Goal: Task Accomplishment & Management: Manage account settings

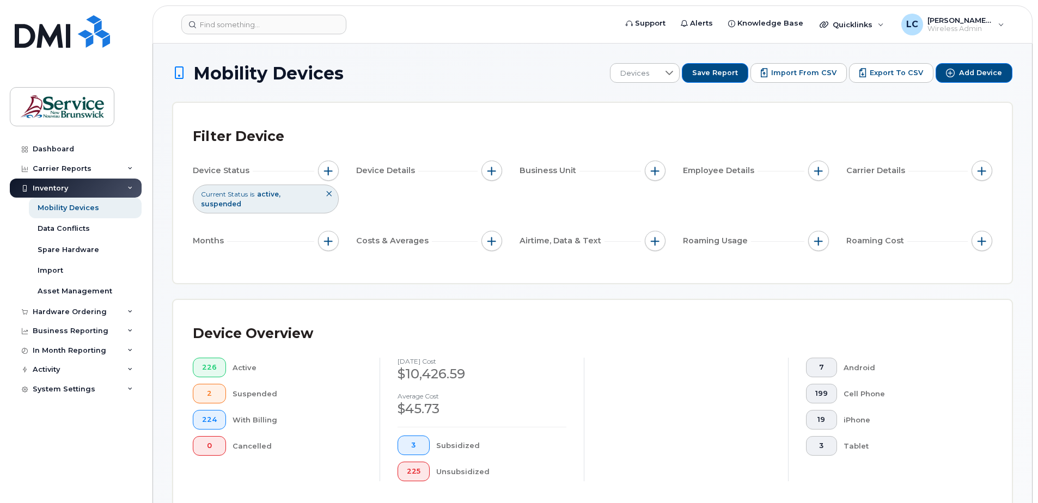
scroll to position [1065, 0]
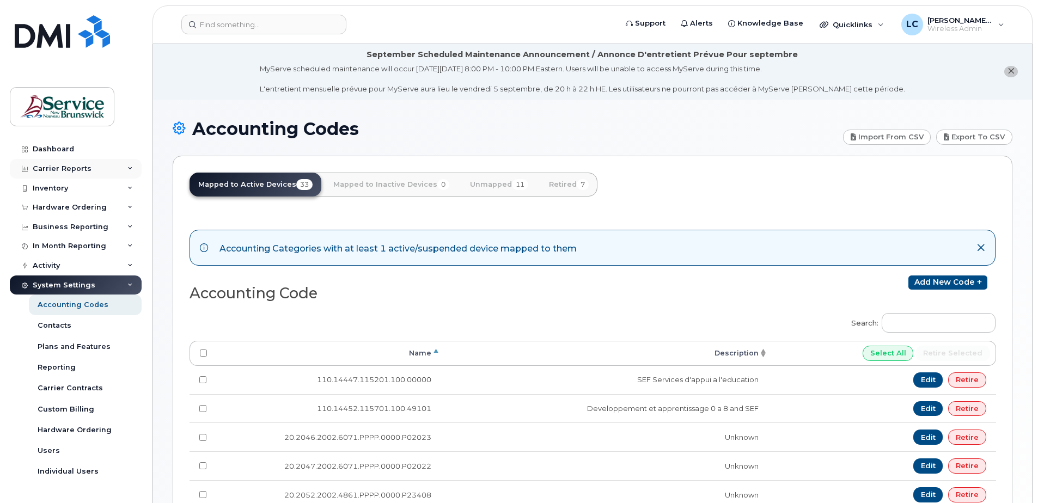
scroll to position [255, 0]
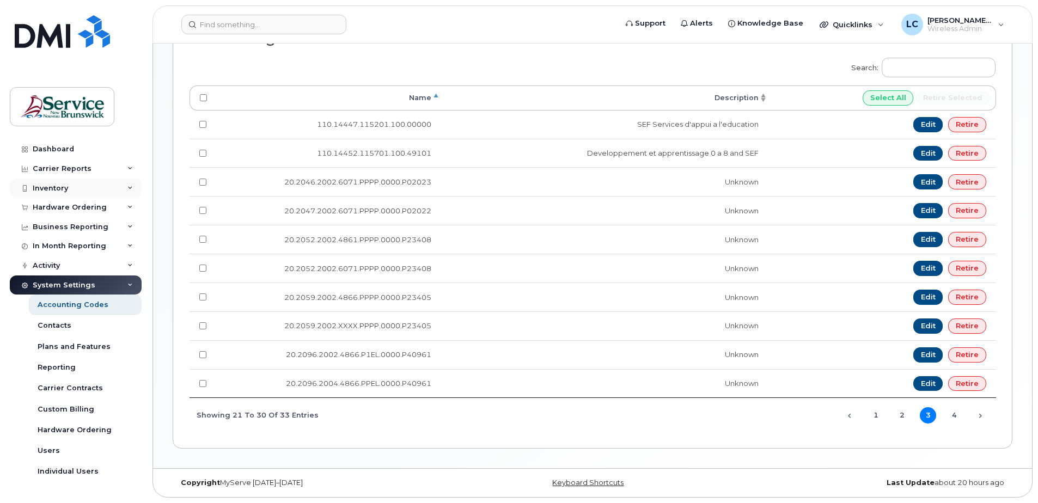
click at [64, 191] on div "Inventory" at bounding box center [50, 188] width 35 height 9
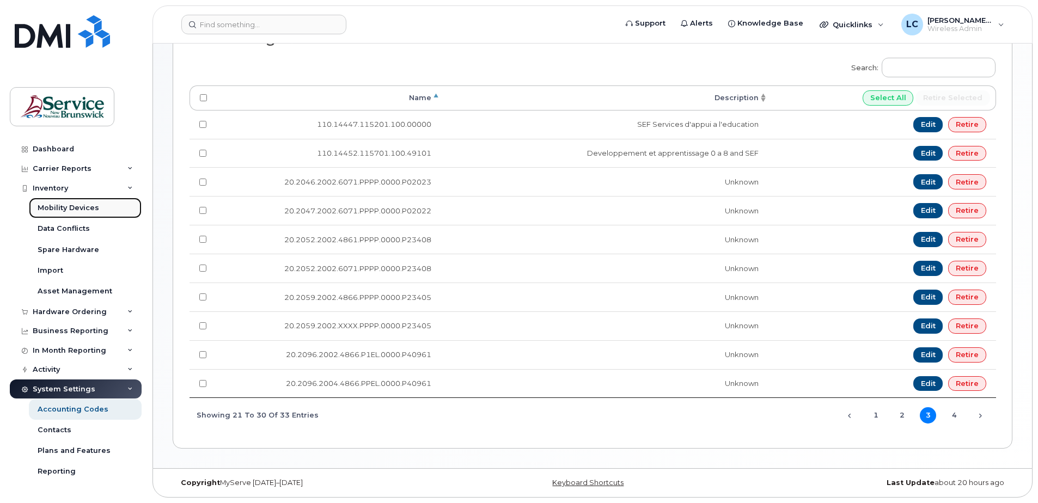
click at [73, 209] on div "Mobility Devices" at bounding box center [69, 208] width 62 height 10
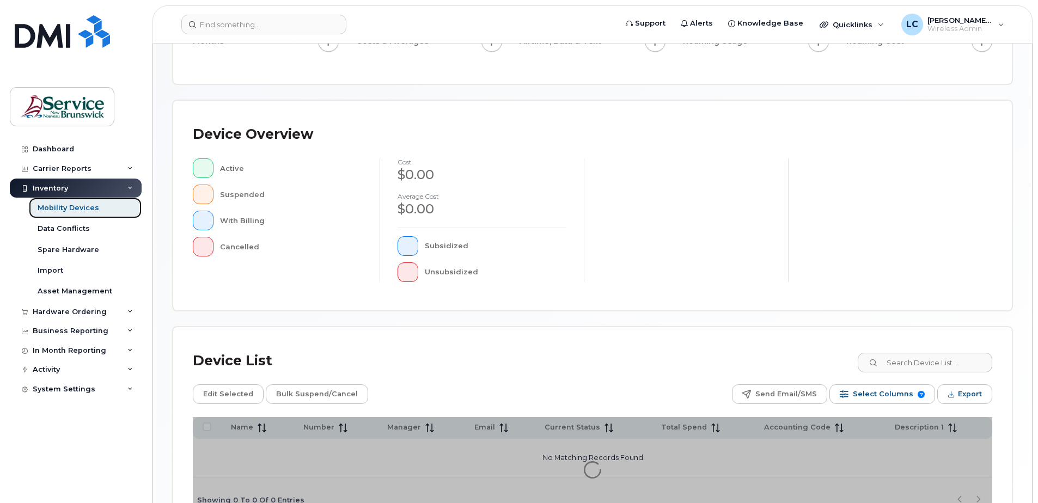
scroll to position [246, 0]
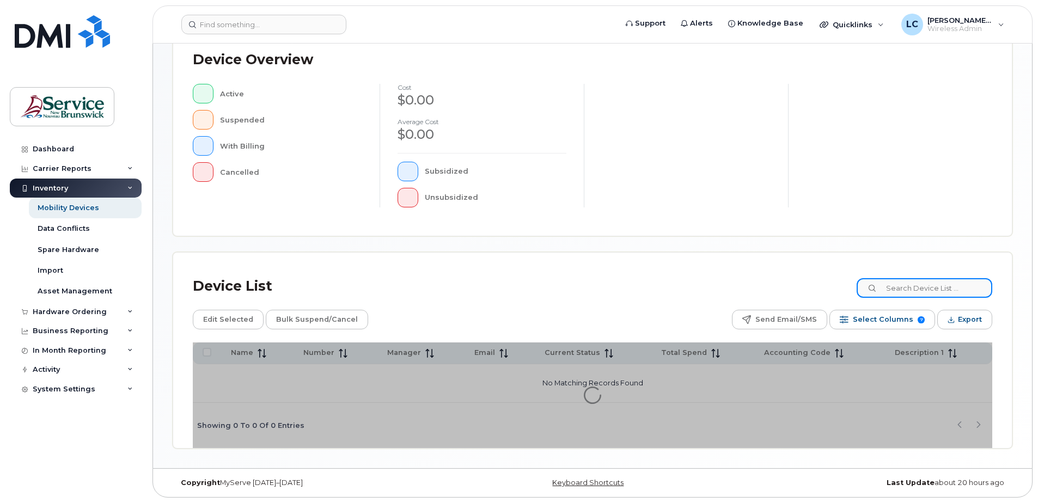
click at [899, 292] on input at bounding box center [924, 288] width 136 height 20
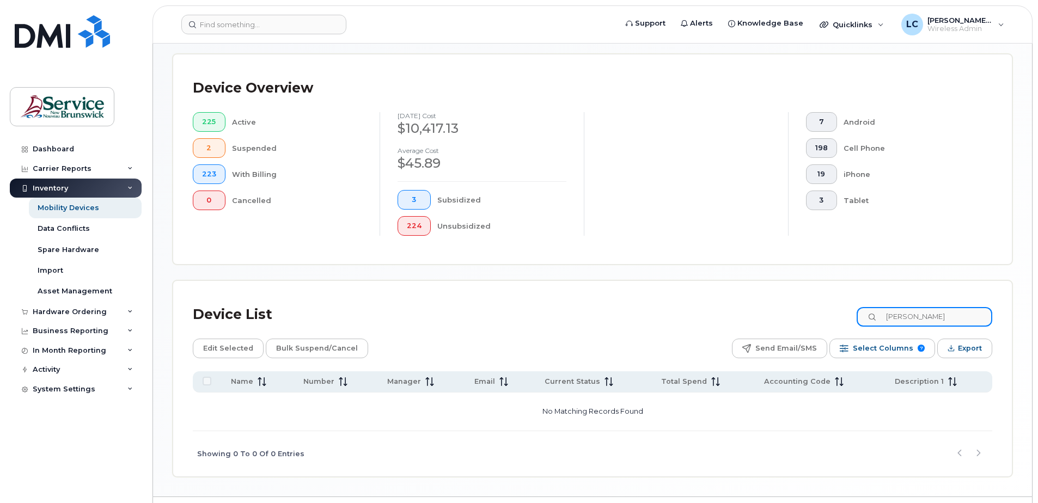
drag, startPoint x: 942, startPoint y: 316, endPoint x: 874, endPoint y: 321, distance: 68.7
click at [874, 321] on input "gervais" at bounding box center [924, 317] width 136 height 20
type input "2092"
drag, startPoint x: 920, startPoint y: 320, endPoint x: 884, endPoint y: 318, distance: 36.0
click at [884, 318] on div "2092" at bounding box center [924, 317] width 136 height 20
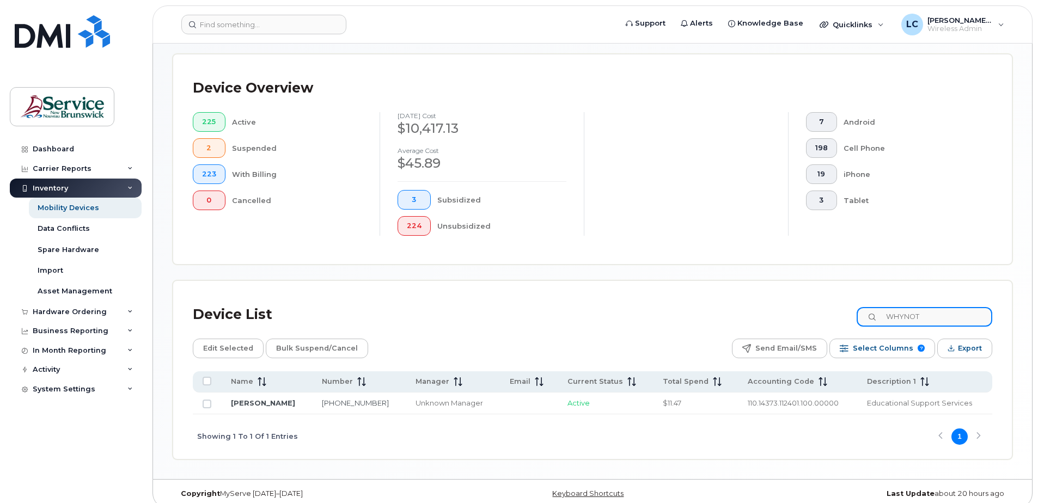
type input "WHYNOT"
click at [207, 406] on input "Row Unselected" at bounding box center [207, 404] width 9 height 9
checkbox input "true"
drag, startPoint x: 371, startPoint y: 405, endPoint x: 312, endPoint y: 402, distance: 59.4
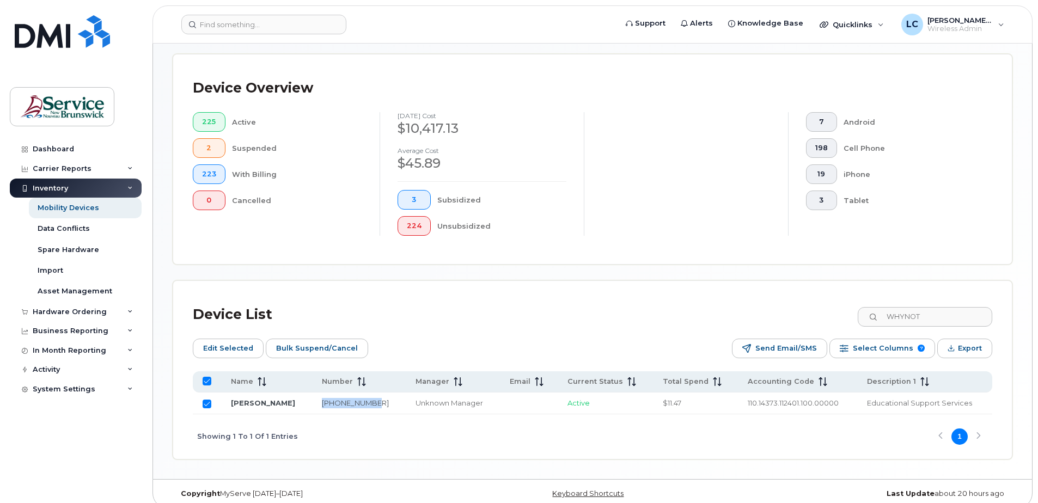
click at [312, 402] on td "506-262-9418" at bounding box center [359, 404] width 94 height 22
copy link "506-262-9418"
click at [75, 168] on div "Carrier Reports" at bounding box center [62, 168] width 59 height 9
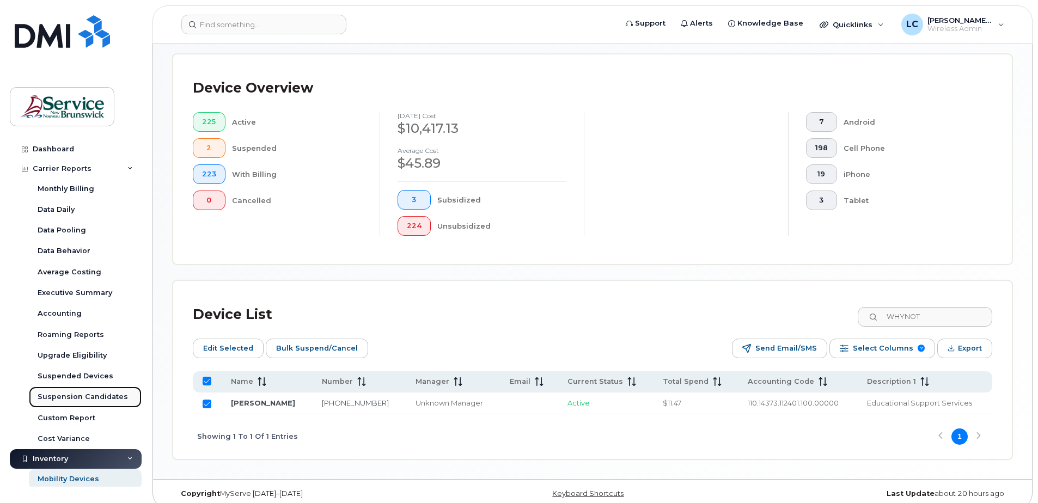
click at [100, 397] on div "Suspension Candidates" at bounding box center [83, 397] width 90 height 10
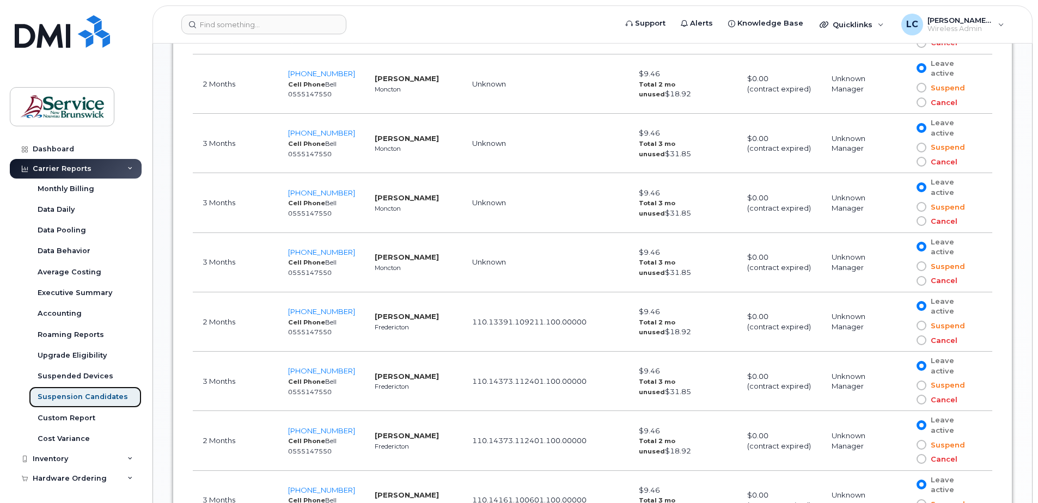
scroll to position [762, 0]
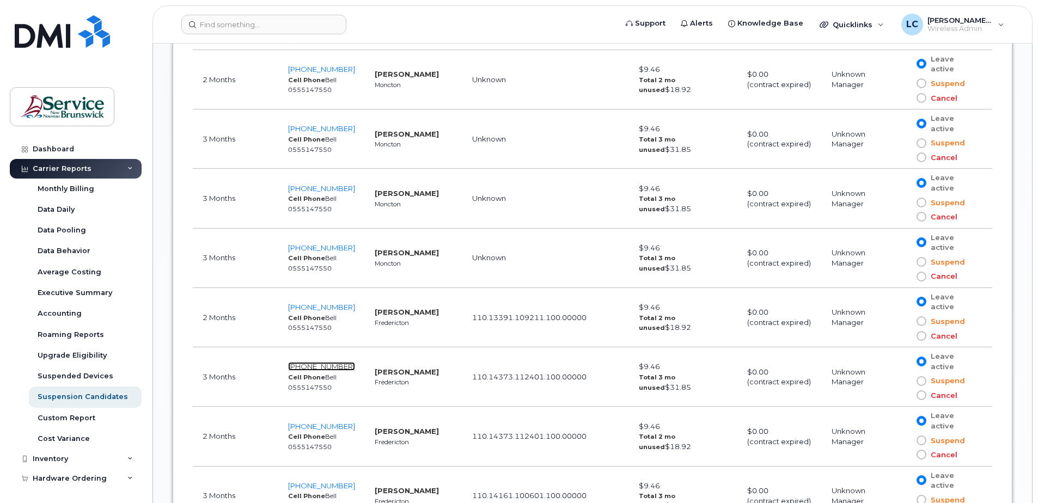
click at [319, 362] on span "506-230-1593" at bounding box center [321, 366] width 67 height 9
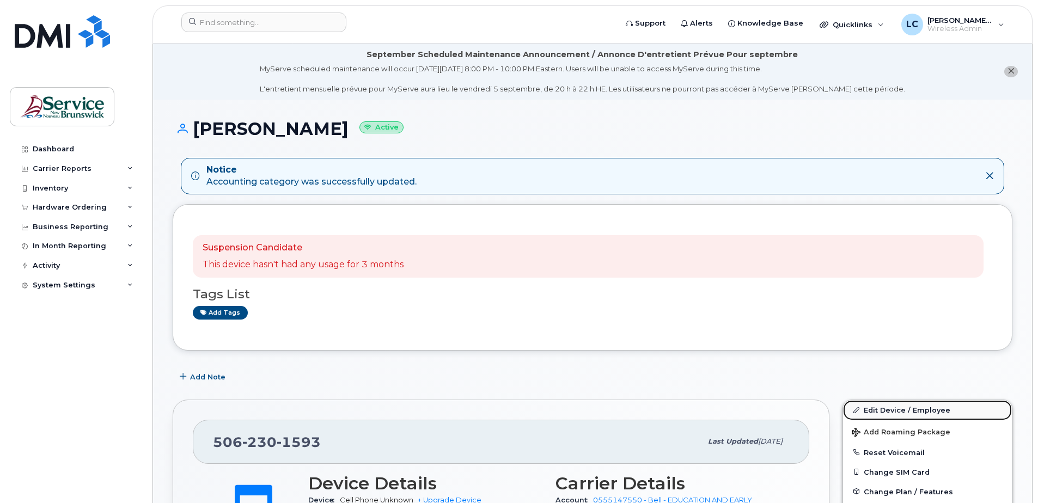
click at [884, 409] on link "Edit Device / Employee" at bounding box center [927, 410] width 169 height 20
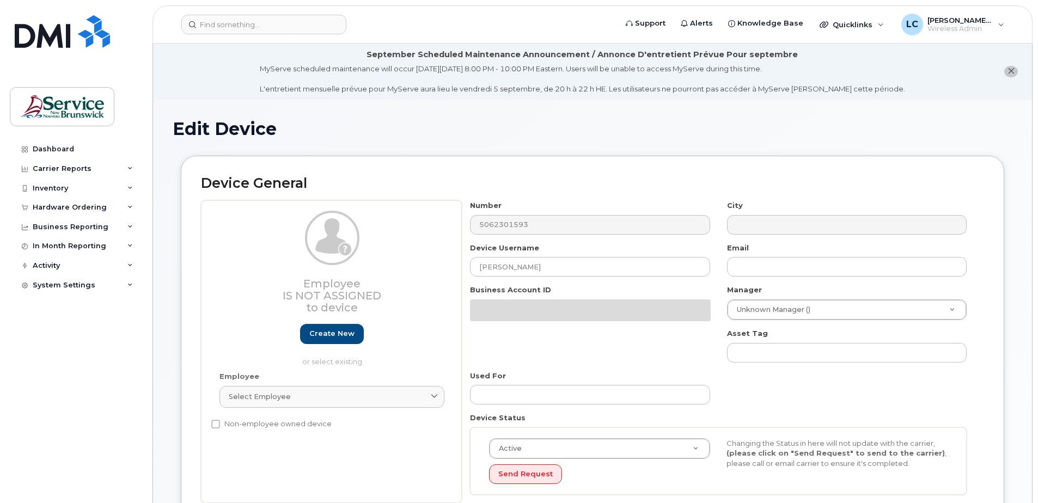
select select "35708949"
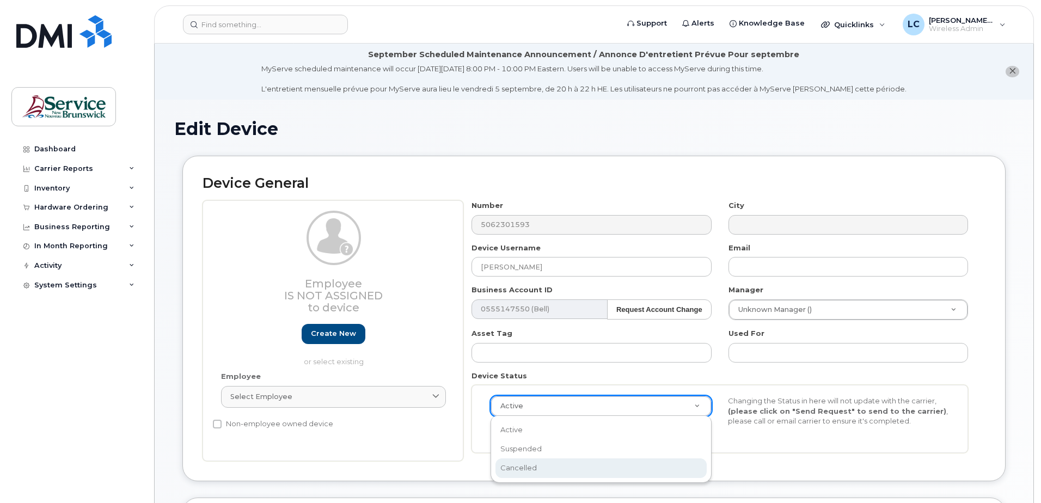
scroll to position [0, 3]
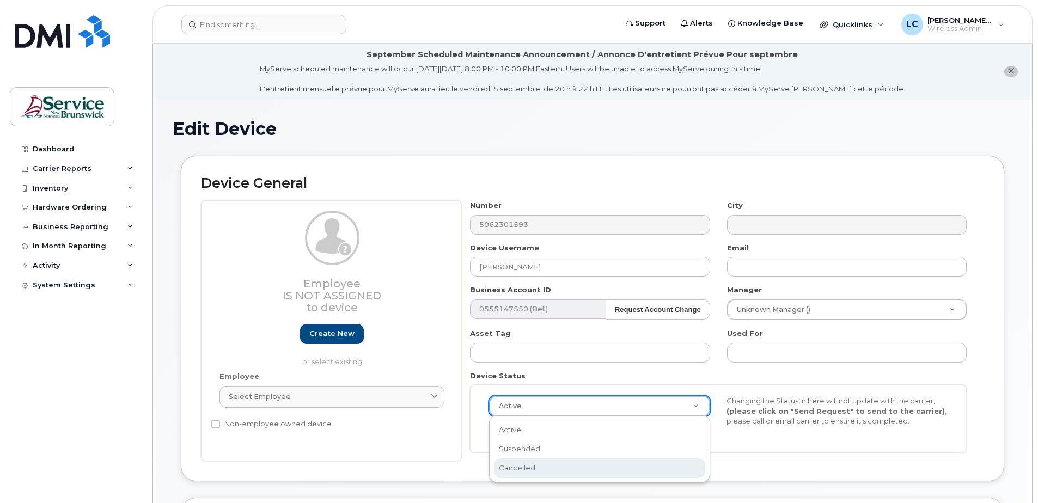
select select "cancelled"
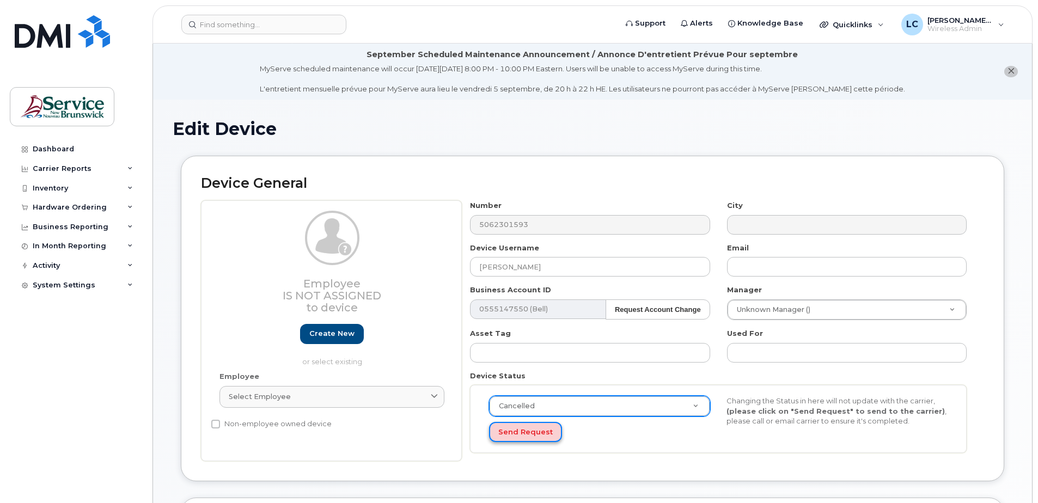
click at [529, 432] on button "Send Request" at bounding box center [525, 432] width 73 height 20
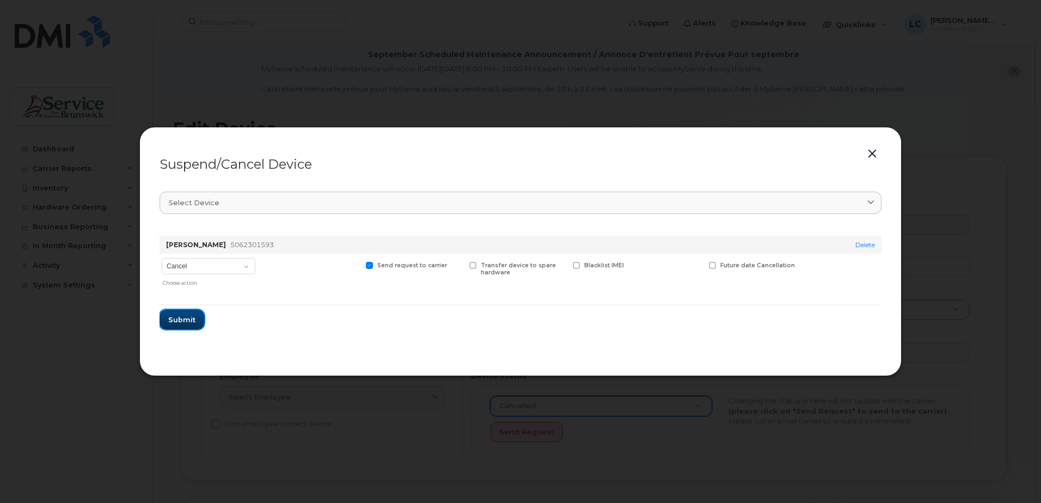
click at [193, 319] on span "Submit" at bounding box center [181, 320] width 27 height 10
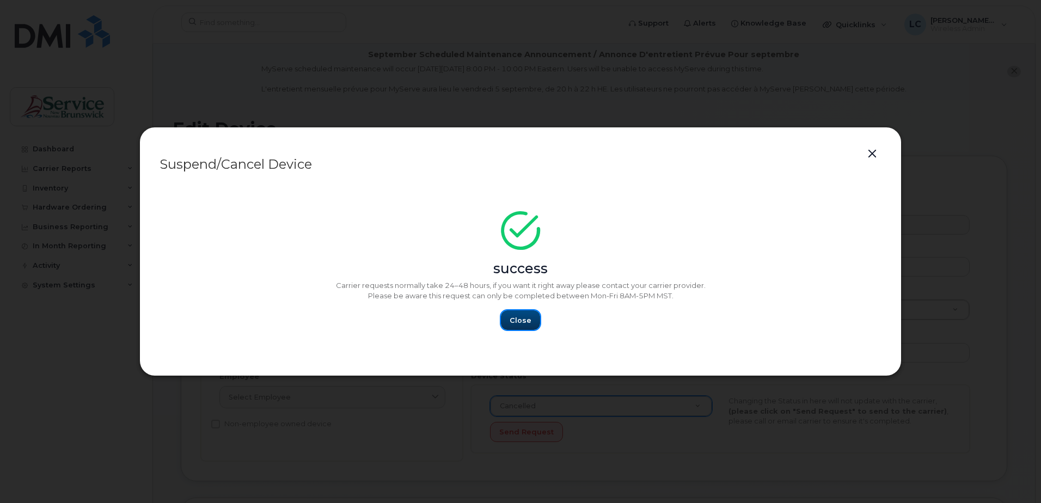
click at [518, 322] on span "Close" at bounding box center [521, 320] width 22 height 10
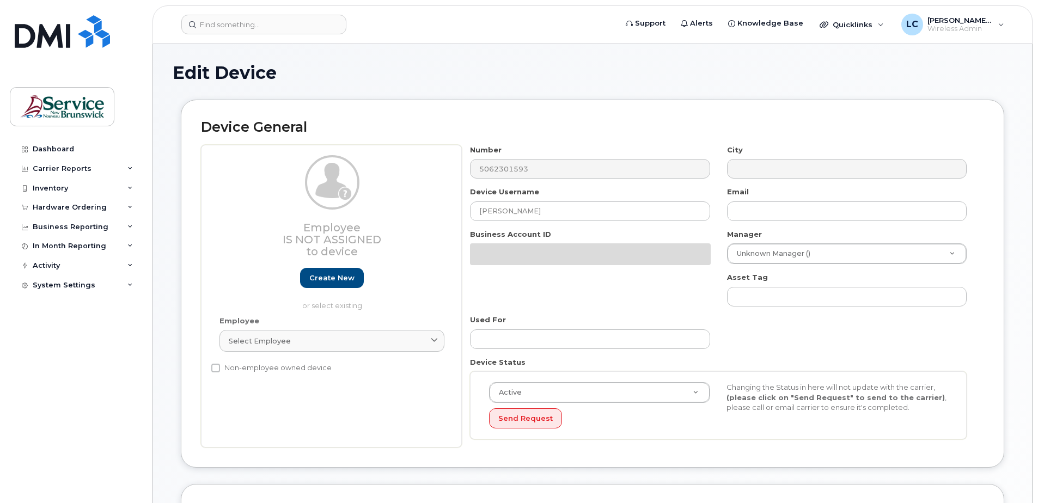
select select "35708949"
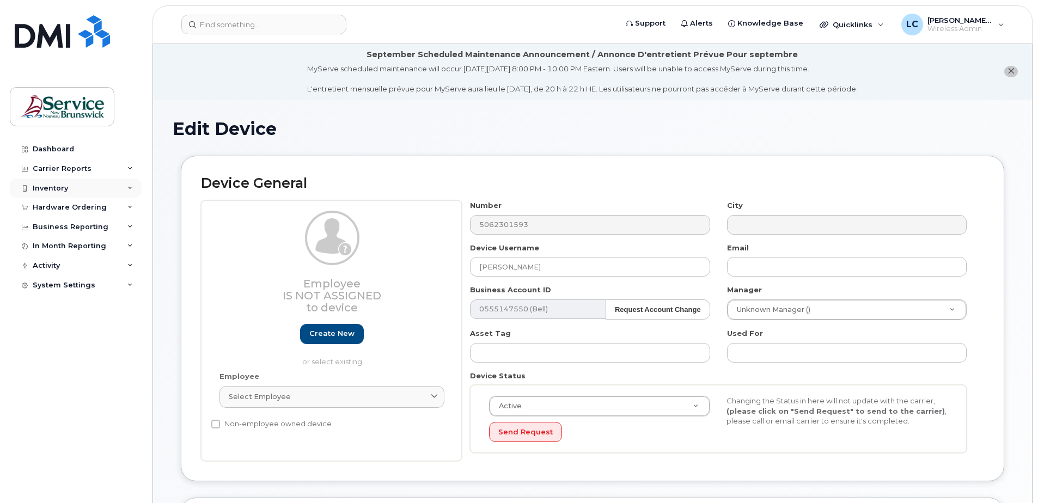
click at [97, 188] on div "Inventory" at bounding box center [76, 189] width 132 height 20
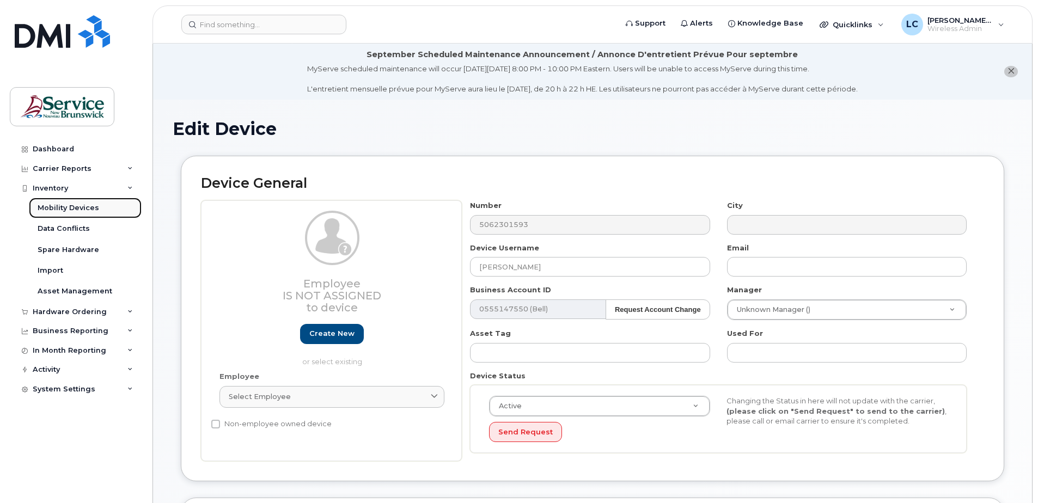
click at [100, 211] on link "Mobility Devices" at bounding box center [85, 208] width 113 height 21
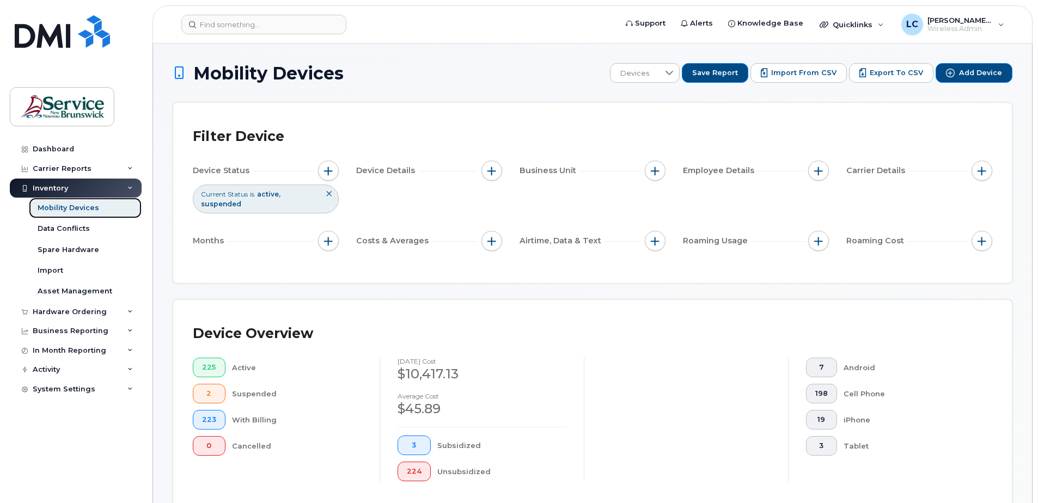
click at [82, 210] on div "Mobility Devices" at bounding box center [69, 208] width 62 height 10
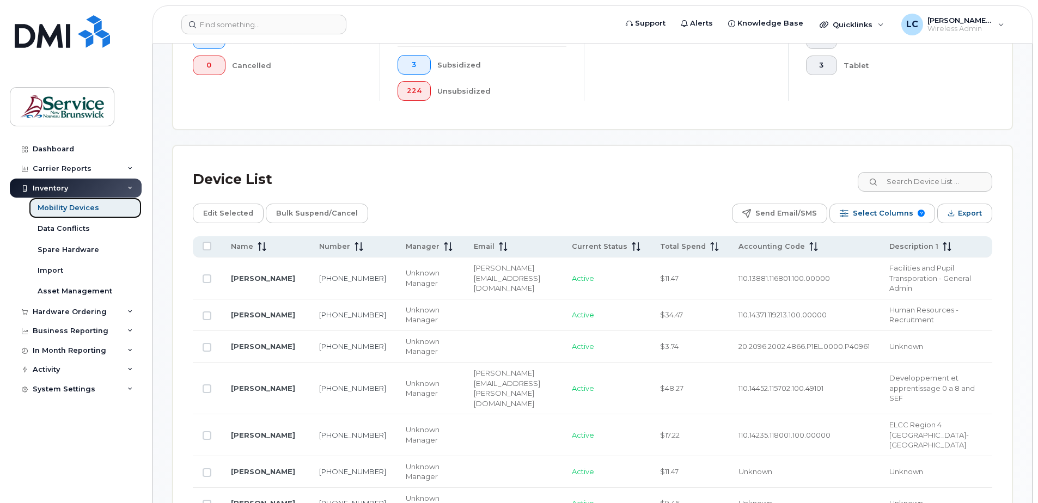
scroll to position [381, 0]
click at [947, 182] on input at bounding box center [924, 181] width 136 height 20
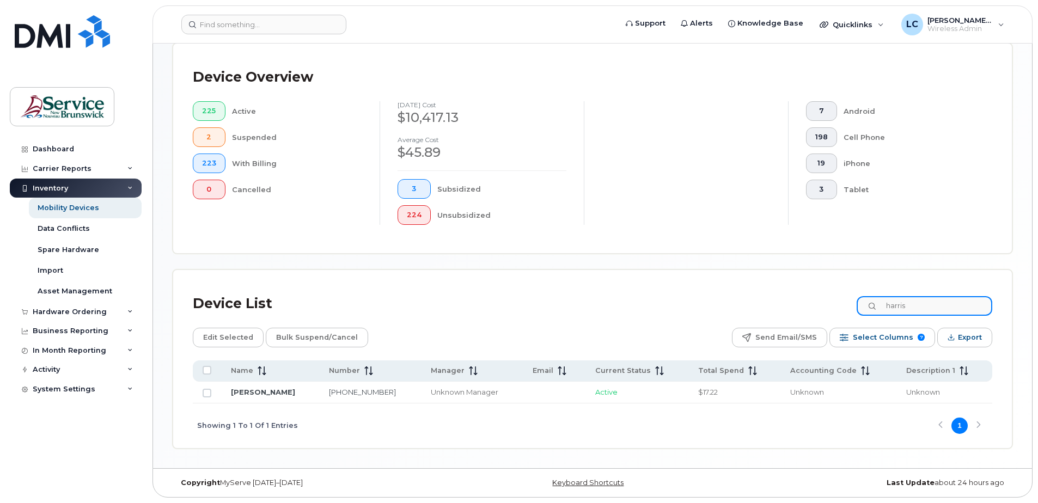
scroll to position [256, 0]
drag, startPoint x: 929, startPoint y: 306, endPoint x: 879, endPoint y: 298, distance: 51.2
click at [879, 298] on input "harris" at bounding box center [924, 306] width 136 height 20
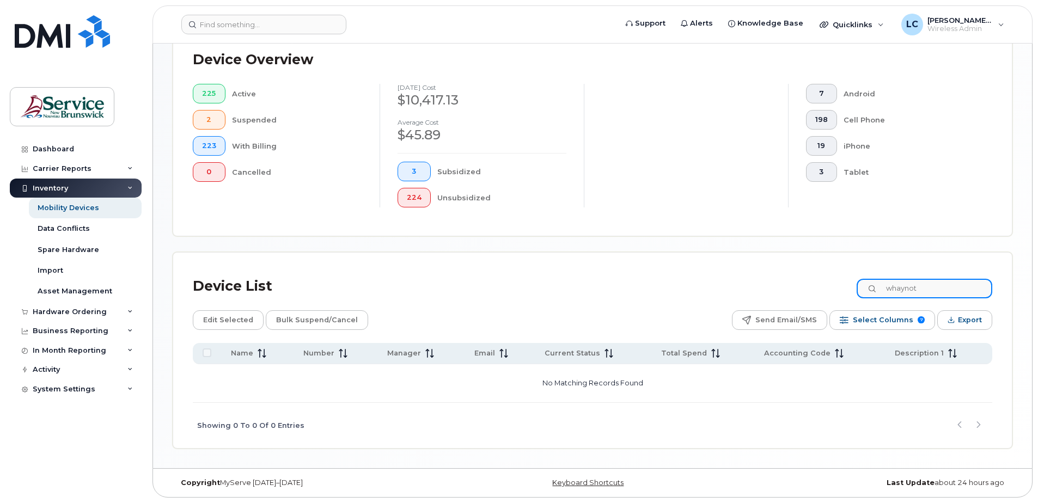
click at [909, 290] on input "whaynot" at bounding box center [924, 289] width 136 height 20
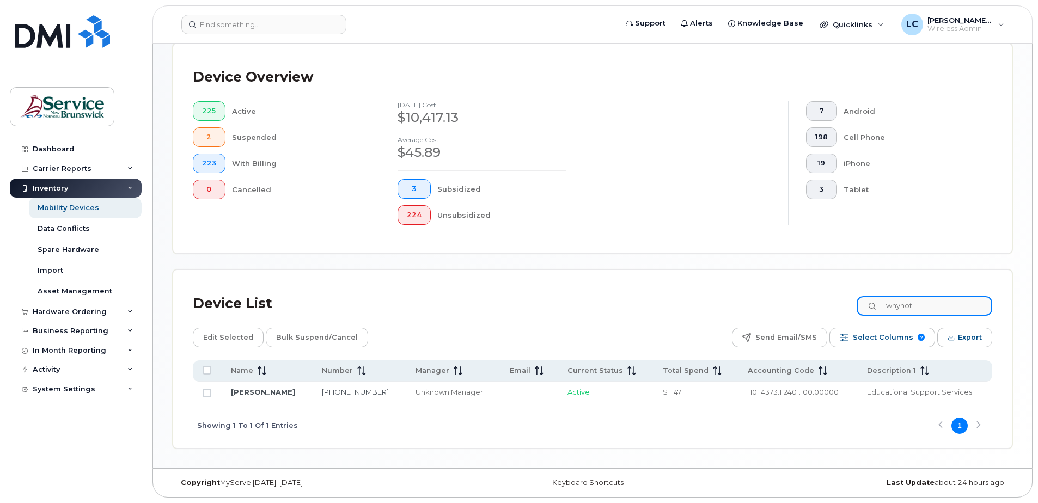
scroll to position [256, 0]
type input "whynot"
click at [204, 395] on input "Row Unselected" at bounding box center [207, 393] width 9 height 9
checkbox input "true"
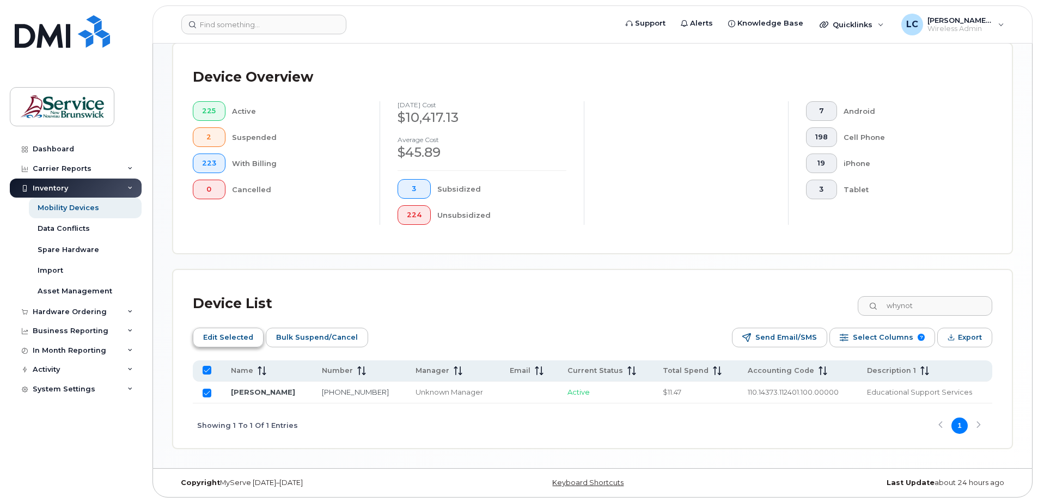
click at [226, 337] on span "Edit Selected" at bounding box center [228, 337] width 50 height 16
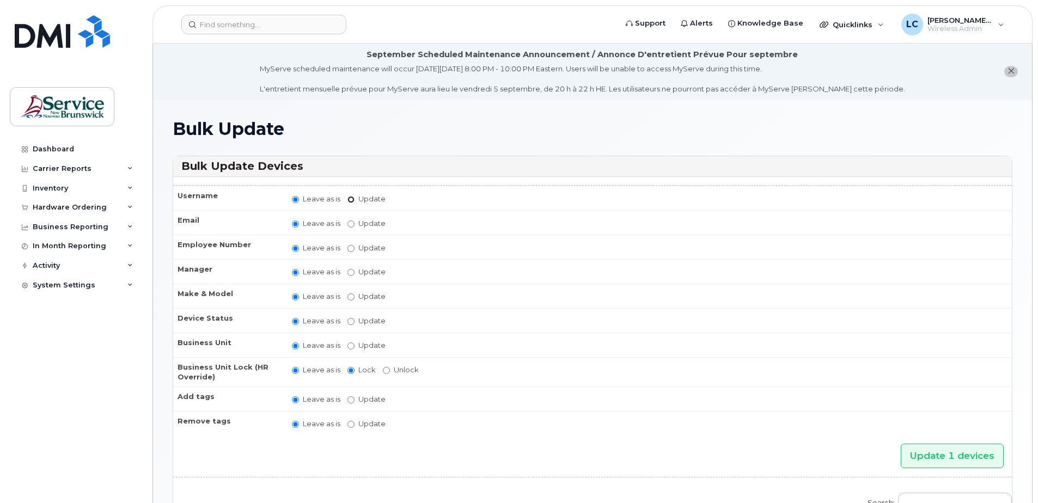
click at [353, 197] on input "Update" at bounding box center [350, 199] width 7 height 7
radio input "true"
radio input "false"
click at [403, 195] on input "Update" at bounding box center [435, 200] width 101 height 14
type input "SABRINA DE JONG"
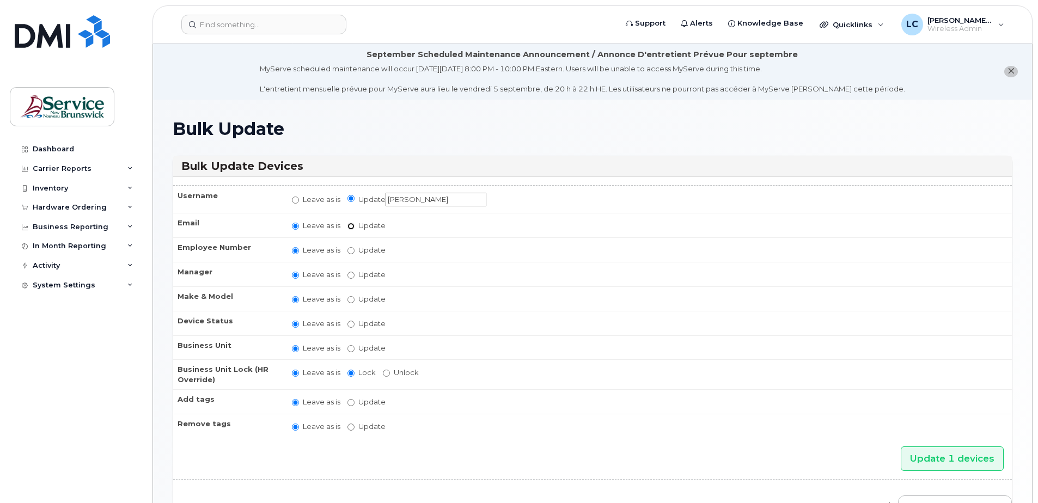
click at [349, 224] on input "Update" at bounding box center [350, 226] width 7 height 7
radio input "true"
radio input "false"
click at [423, 231] on input "Update" at bounding box center [435, 227] width 101 height 14
paste input "[PERSON_NAME][EMAIL_ADDRESS][PERSON_NAME][DOMAIN_NAME]"
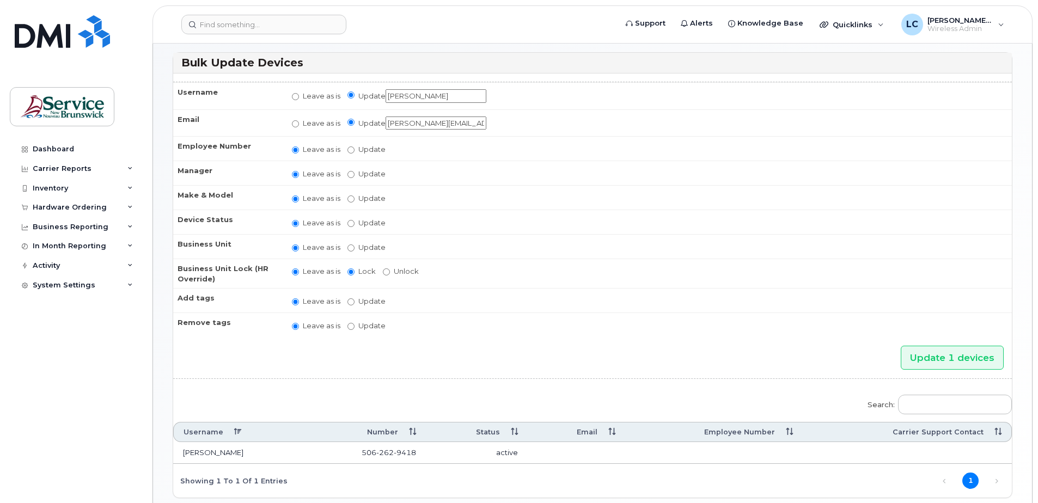
scroll to position [109, 0]
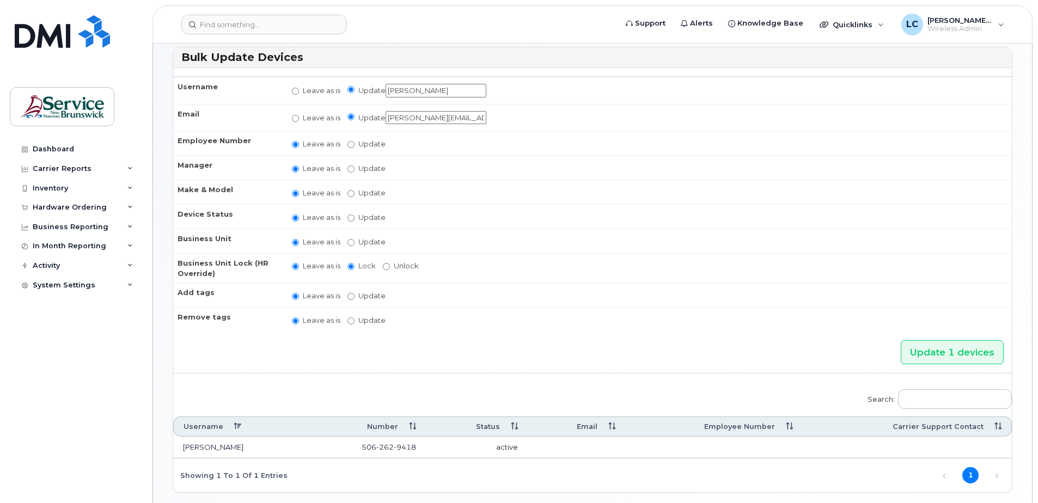
type input "[PERSON_NAME][EMAIL_ADDRESS][PERSON_NAME][DOMAIN_NAME]"
drag, startPoint x: 431, startPoint y: 449, endPoint x: 358, endPoint y: 444, distance: 73.1
click at [358, 444] on tr "Kathy Whynot 506 262 9418 active" at bounding box center [592, 448] width 838 height 22
copy tr "506 262 9418"
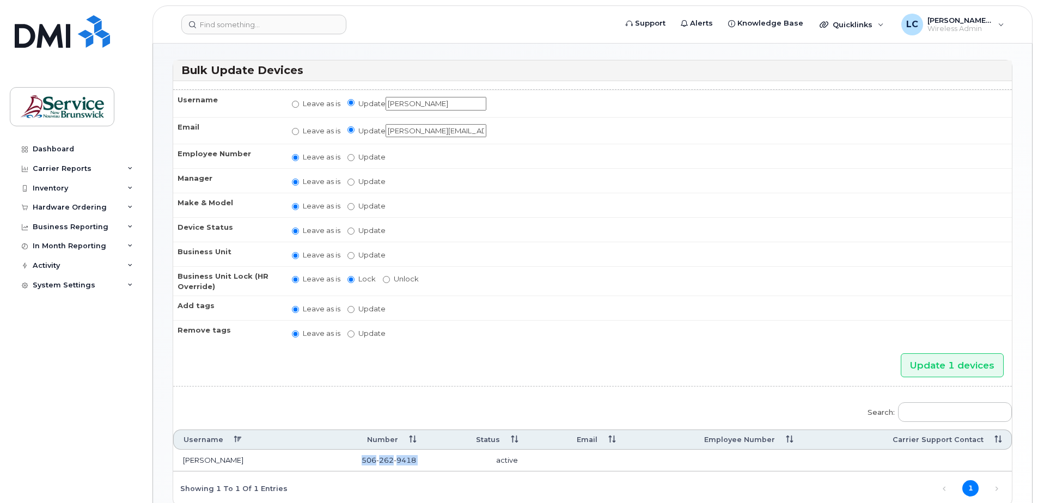
scroll to position [0, 0]
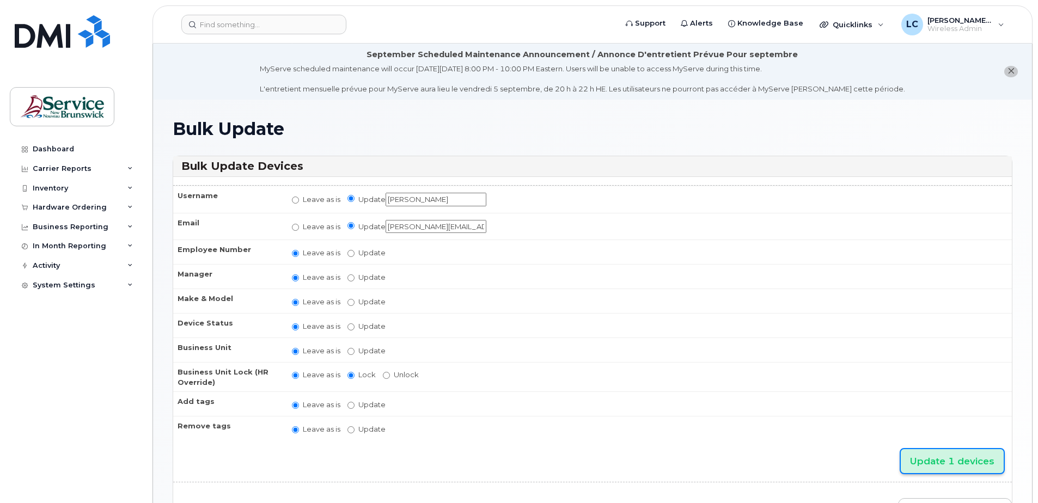
click at [944, 457] on input "Update 1 devices" at bounding box center [951, 461] width 103 height 24
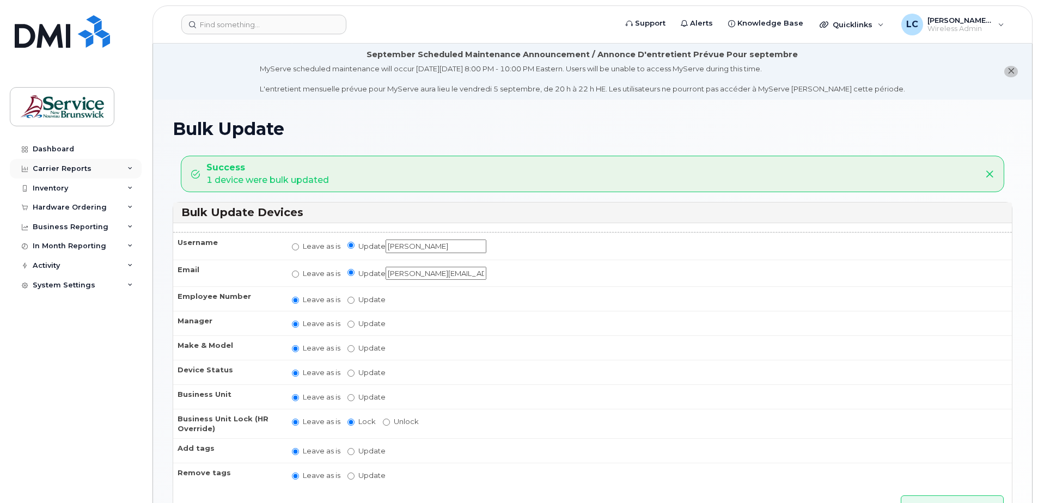
click at [69, 168] on div "Carrier Reports" at bounding box center [62, 168] width 59 height 9
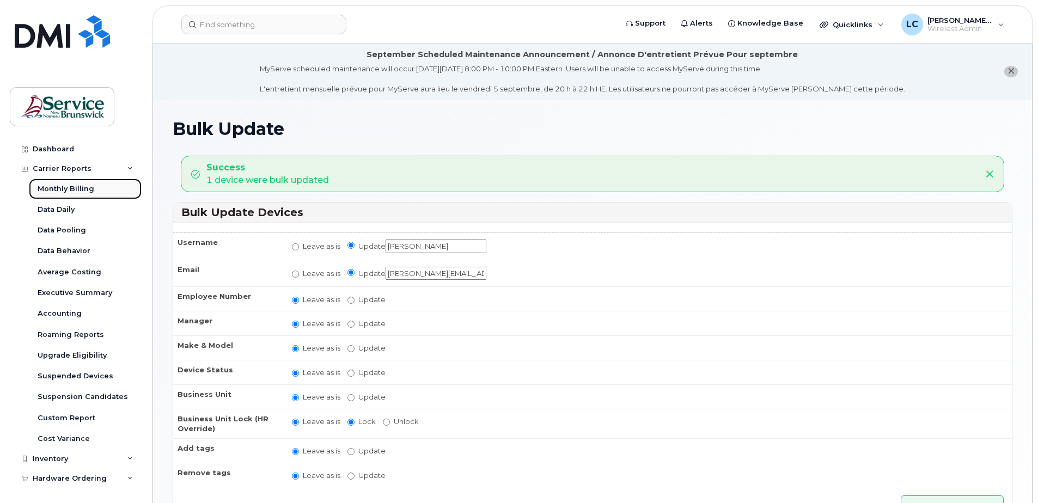
click at [67, 188] on div "Monthly Billing" at bounding box center [66, 189] width 57 height 10
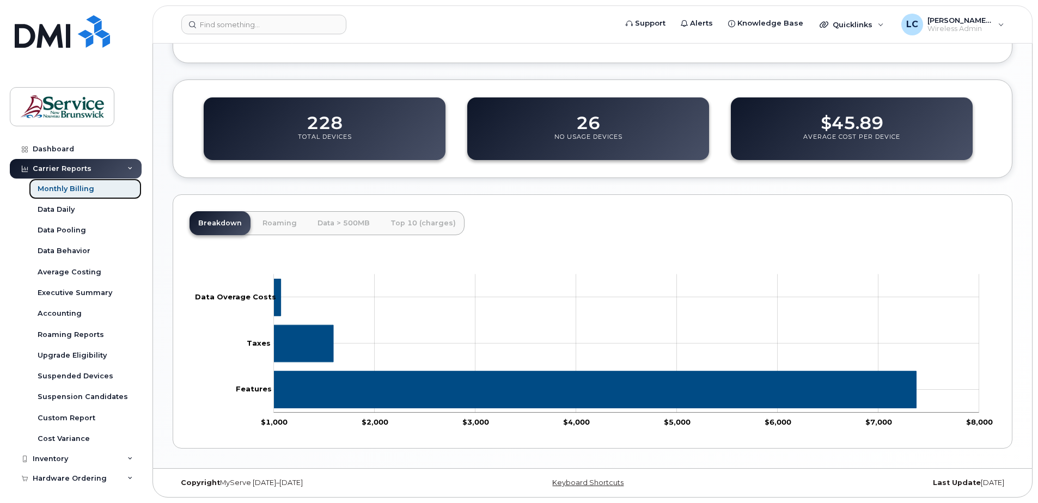
click at [75, 191] on div "Monthly Billing" at bounding box center [66, 189] width 57 height 10
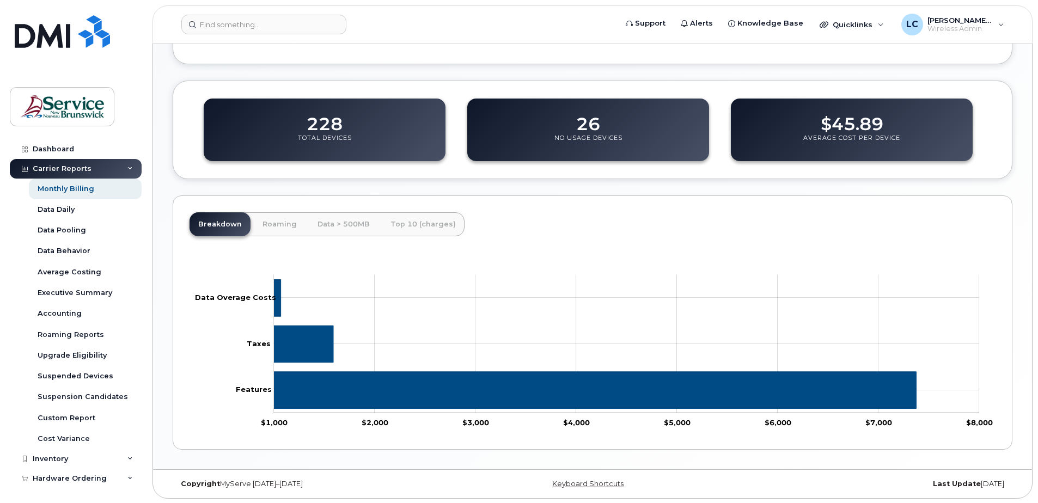
scroll to position [404, 0]
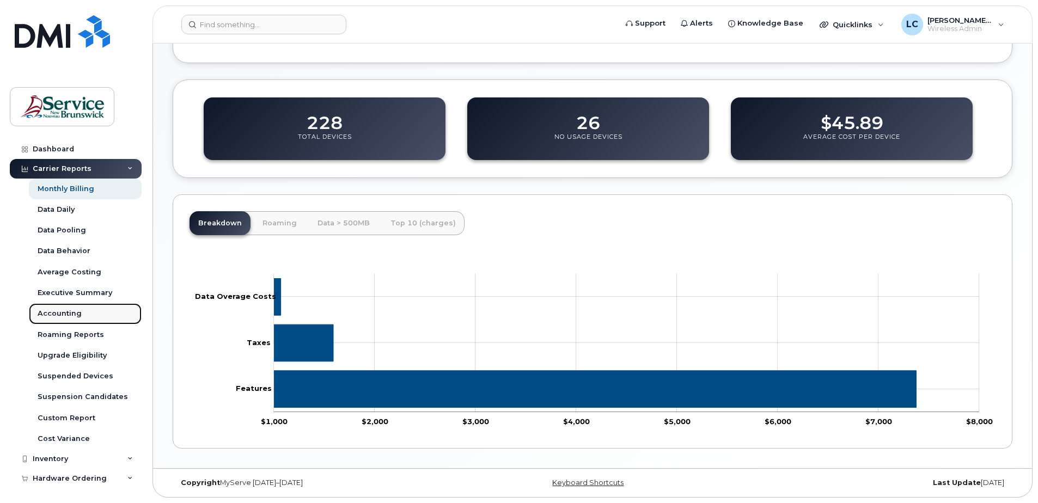
click at [63, 310] on div "Accounting" at bounding box center [60, 314] width 44 height 10
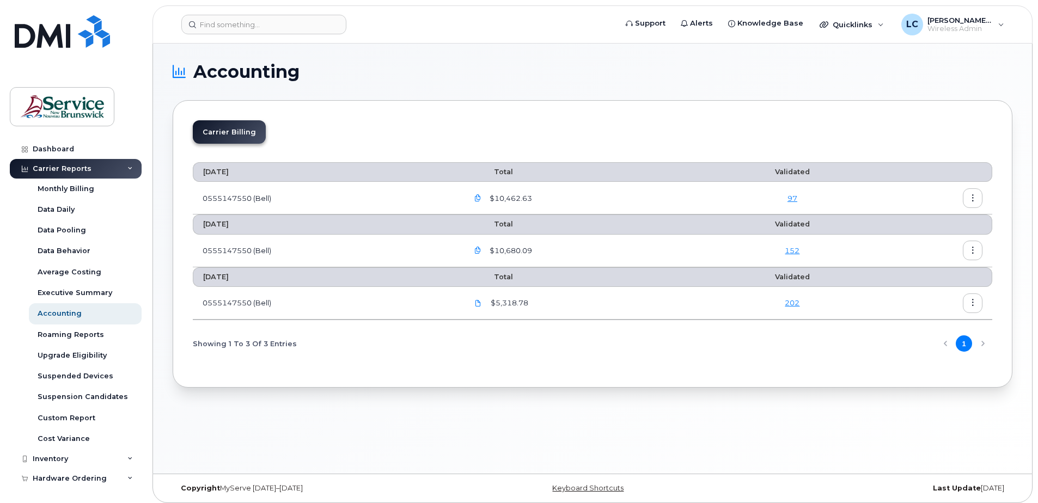
click at [480, 197] on icon "button" at bounding box center [477, 198] width 7 height 7
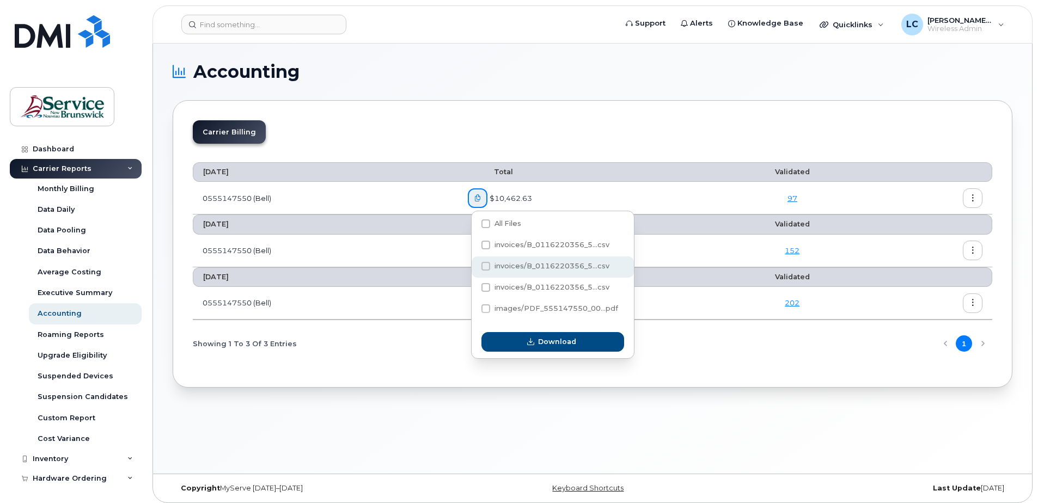
click at [483, 262] on span at bounding box center [485, 266] width 9 height 9
click at [474, 264] on input "invoices/B_0116220356_5...csv" at bounding box center [470, 266] width 5 height 5
checkbox input "true"
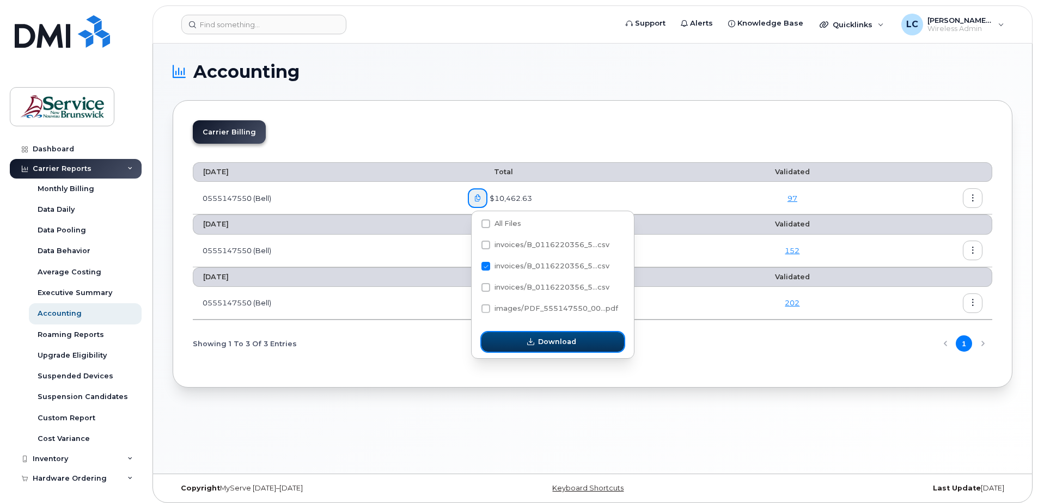
click at [541, 342] on span "Download" at bounding box center [557, 341] width 38 height 10
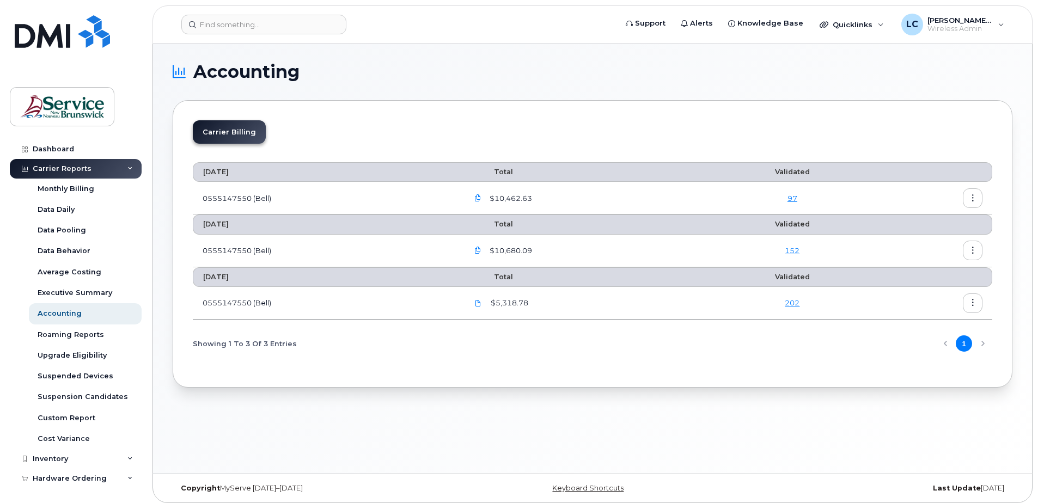
click at [209, 469] on div "Accounting Carrier Billing August 2025 Total Validated 0555147550 (Bell) $10,46…" at bounding box center [592, 259] width 879 height 430
click at [197, 156] on div "August 2025 Total Validated 0555147550 (Bell) $10,462.63 97 July 2025 Total Val…" at bounding box center [592, 259] width 799 height 215
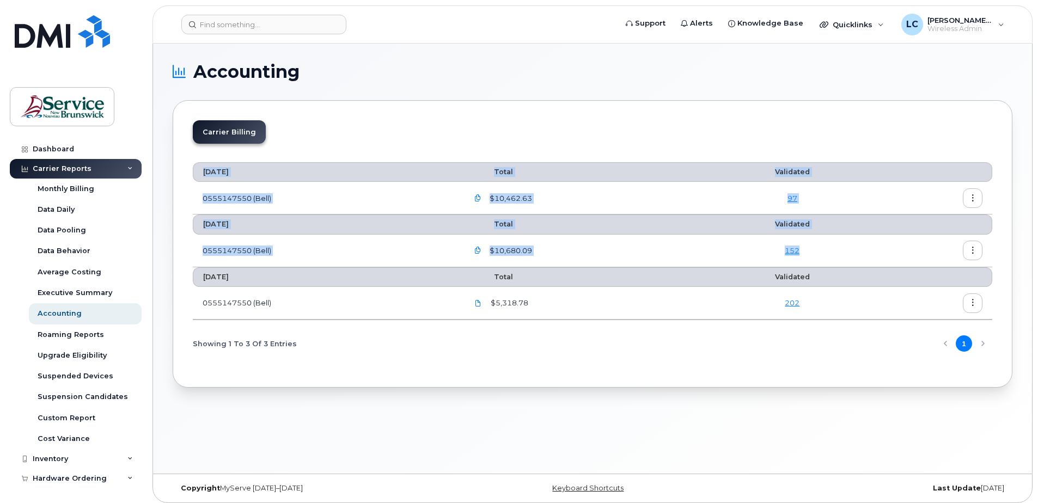
drag, startPoint x: 187, startPoint y: 155, endPoint x: 848, endPoint y: 265, distance: 669.4
click at [849, 265] on div "Carrier Billing August 2025 Total Validated 0555147550 (Bell) $10,462.63 97 Jul…" at bounding box center [593, 243] width 840 height 287
